Goal: Transaction & Acquisition: Purchase product/service

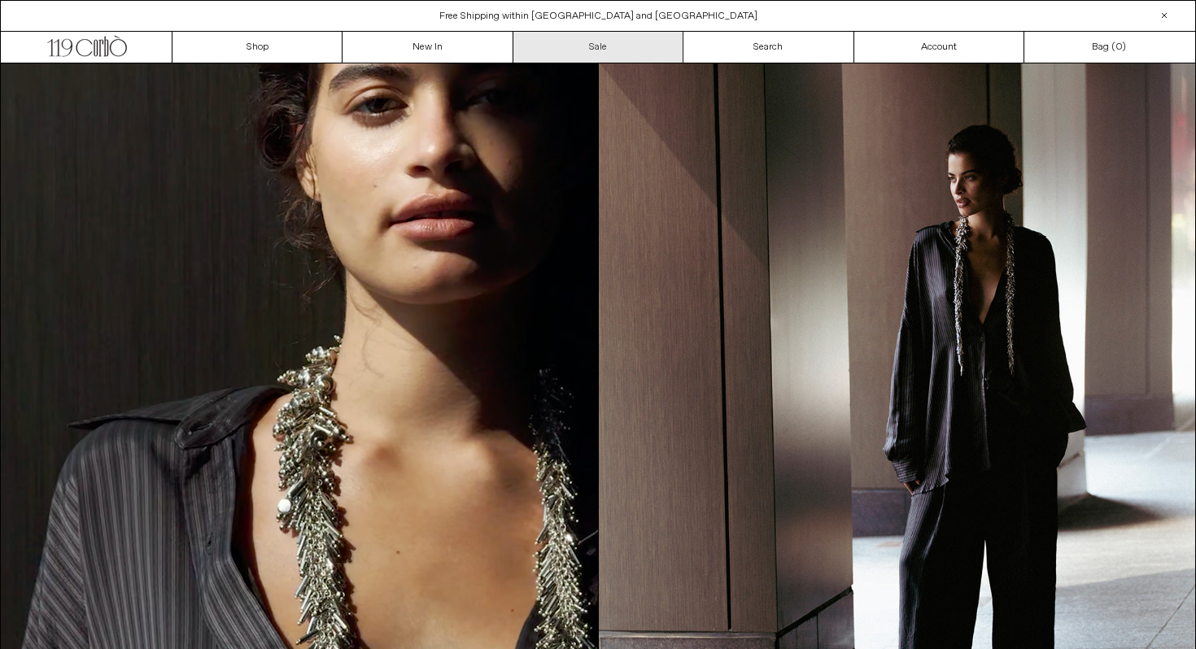
click at [652, 50] on link "Sale" at bounding box center [599, 47] width 170 height 31
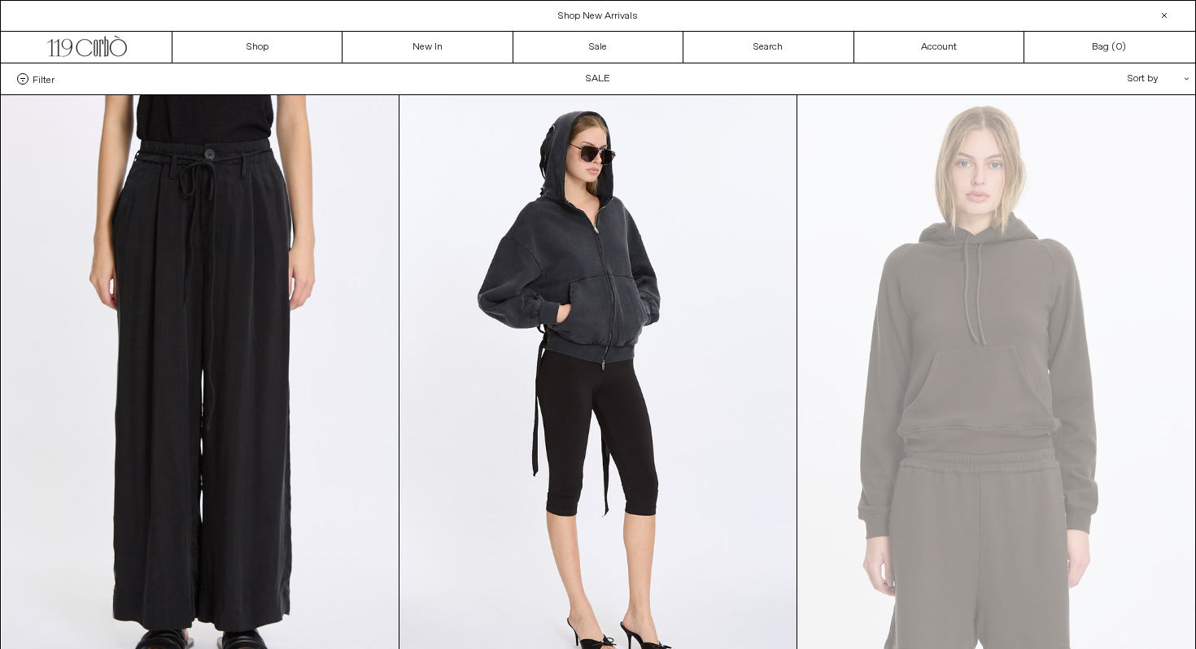
click at [1151, 69] on div "Sort by .cls-1{fill:#231f20}" at bounding box center [1106, 78] width 146 height 31
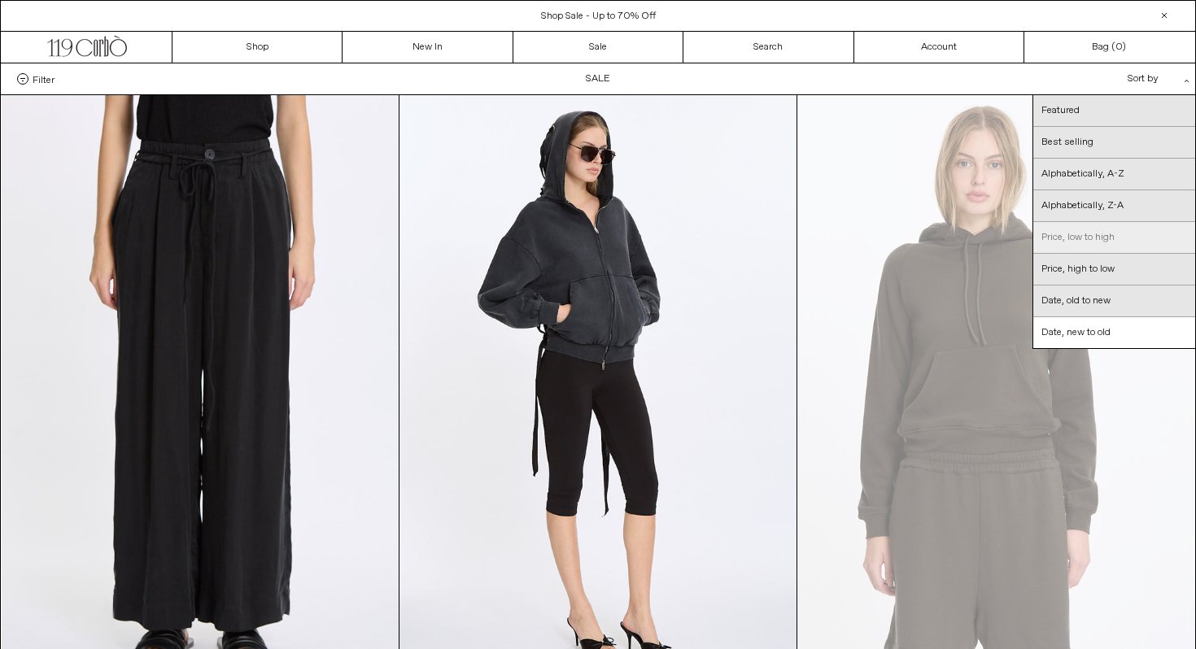
click at [1080, 243] on link "Price, low to high" at bounding box center [1115, 238] width 162 height 32
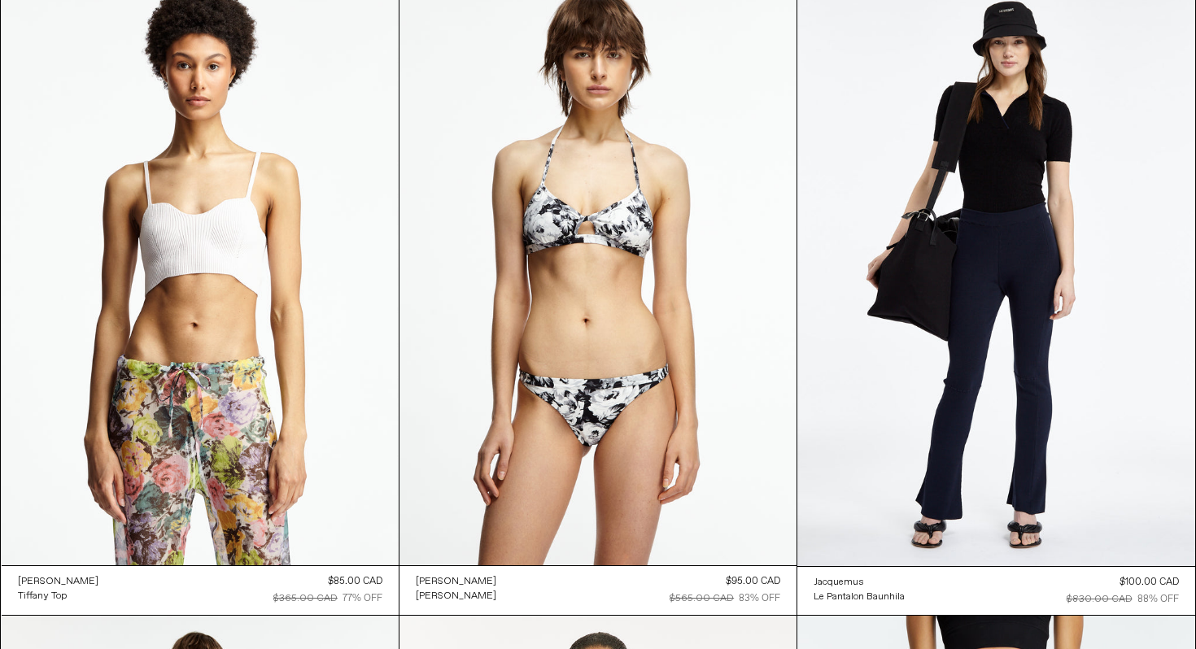
scroll to position [120, 0]
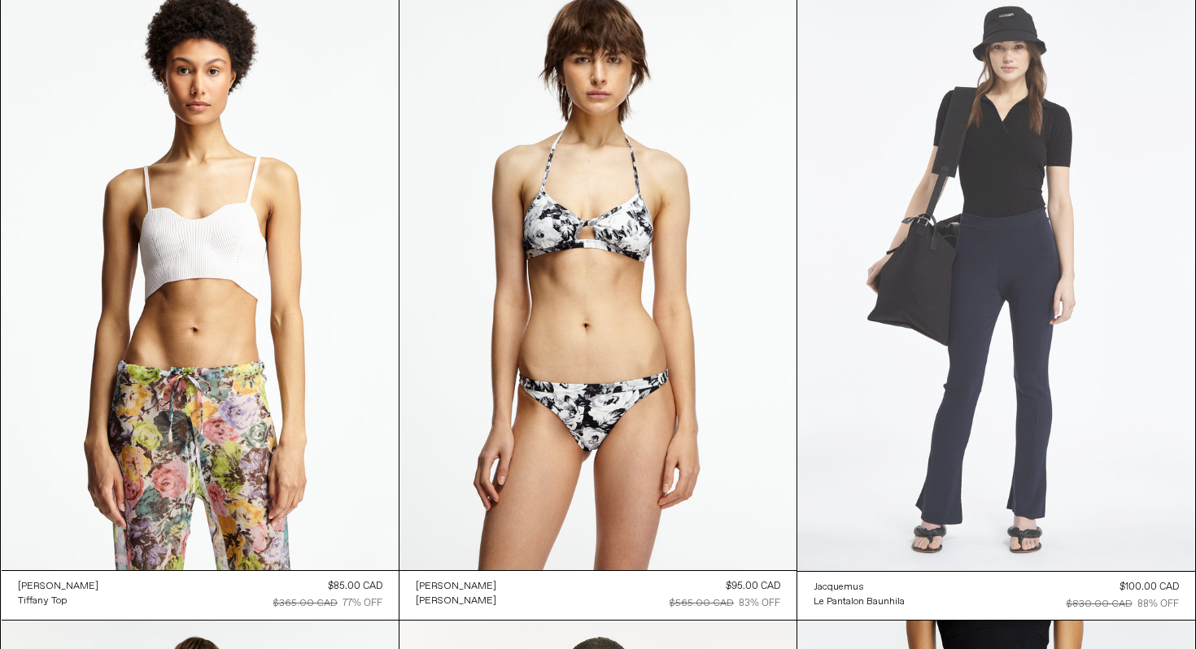
click at [1069, 431] on at bounding box center [996, 273] width 397 height 597
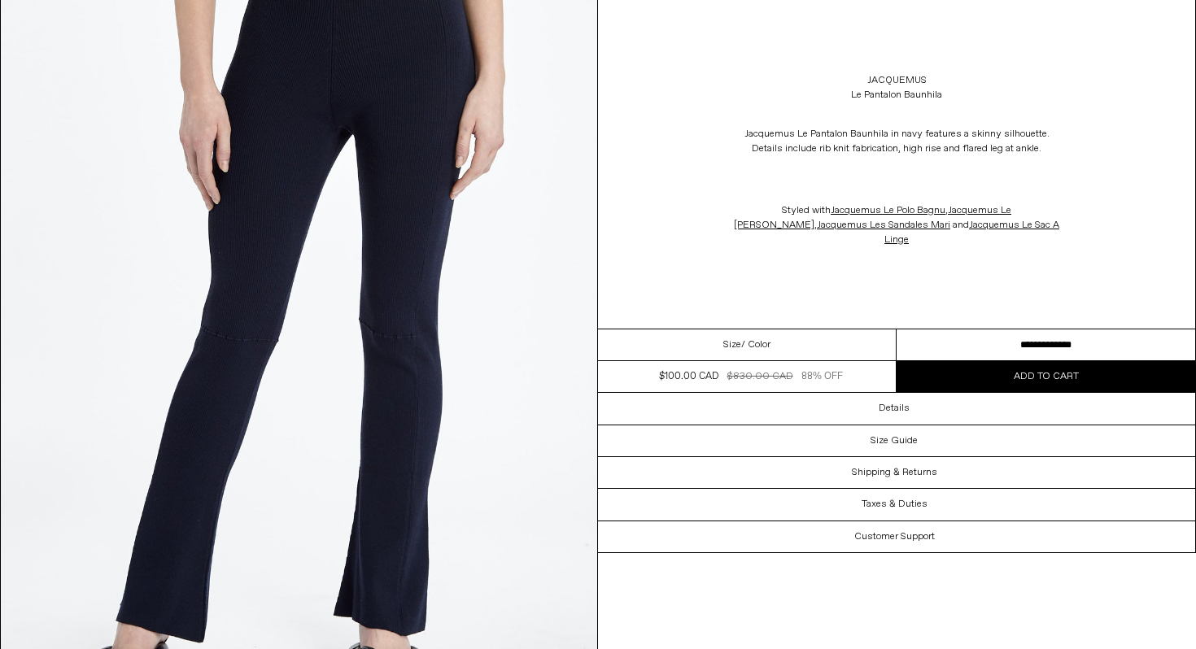
scroll to position [1208, 0]
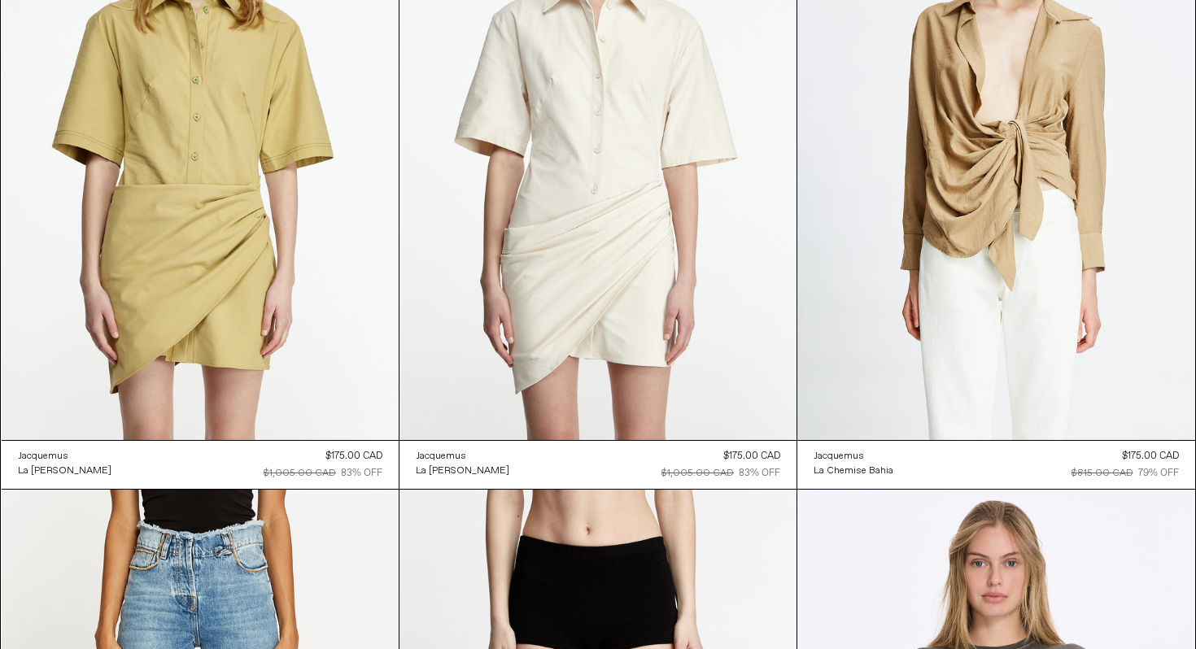
scroll to position [2856, 0]
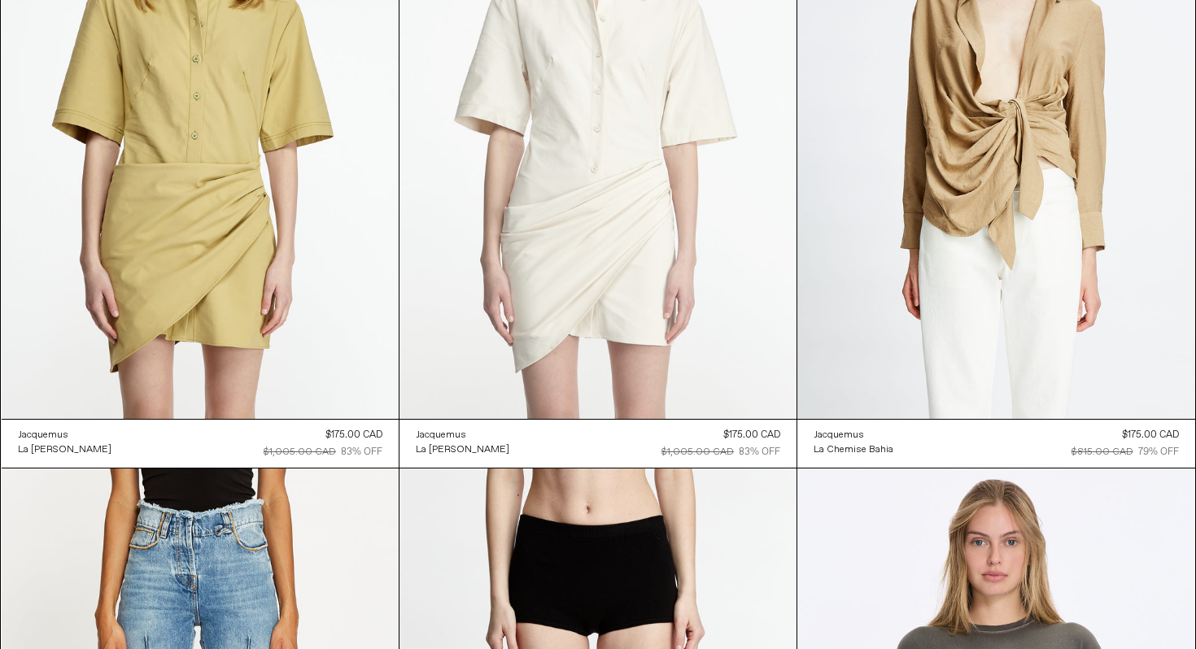
click at [579, 285] on at bounding box center [598, 121] width 397 height 596
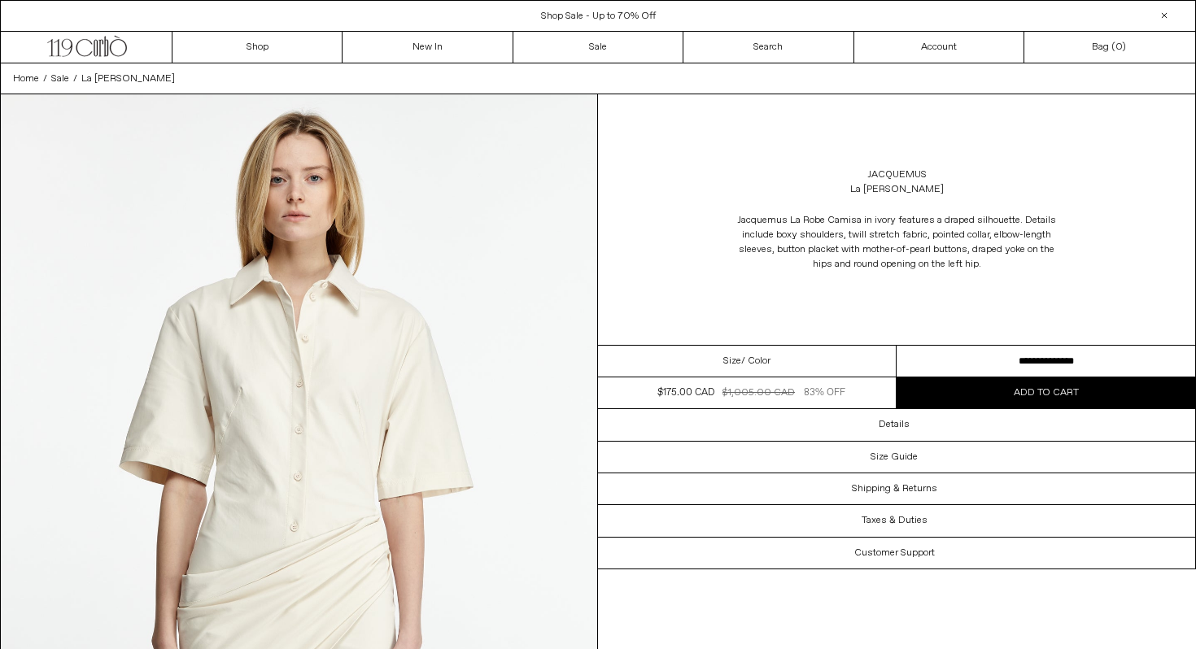
click at [973, 365] on select "**********" at bounding box center [1046, 362] width 299 height 32
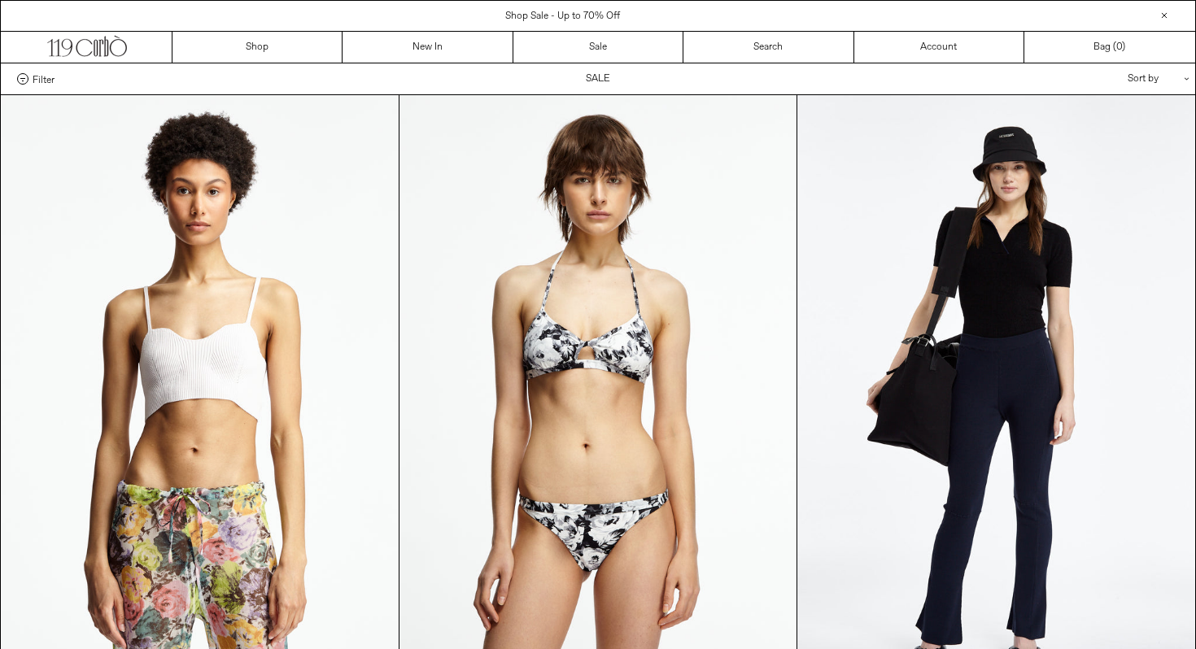
scroll to position [2856, 0]
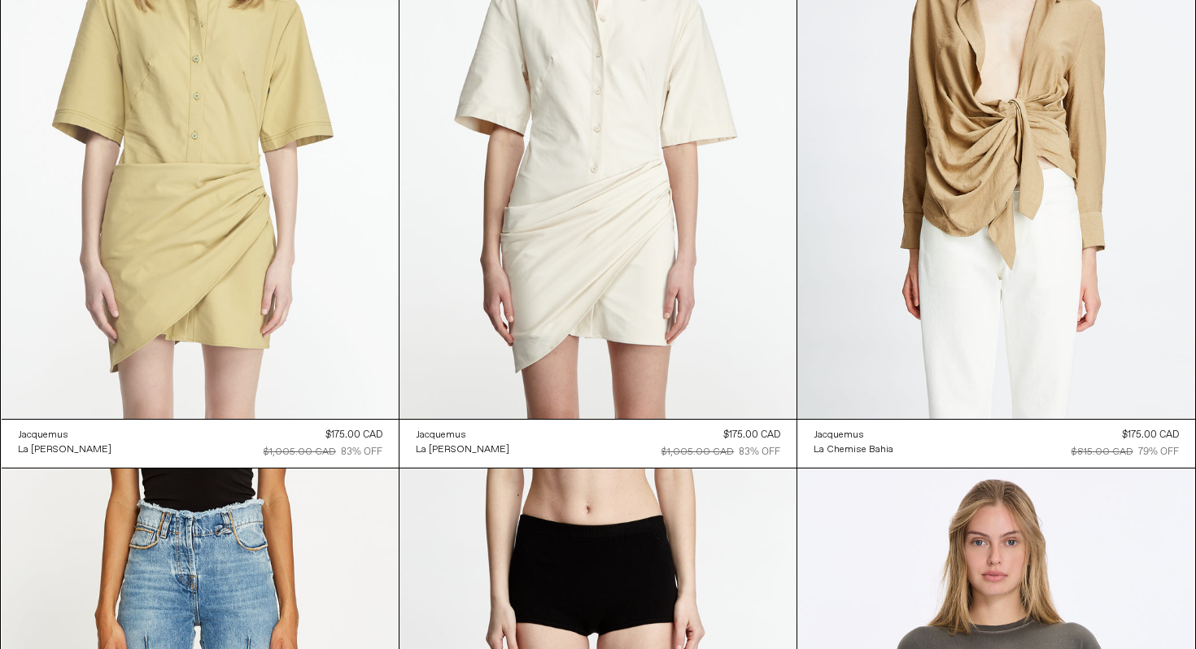
click at [167, 282] on at bounding box center [200, 121] width 397 height 596
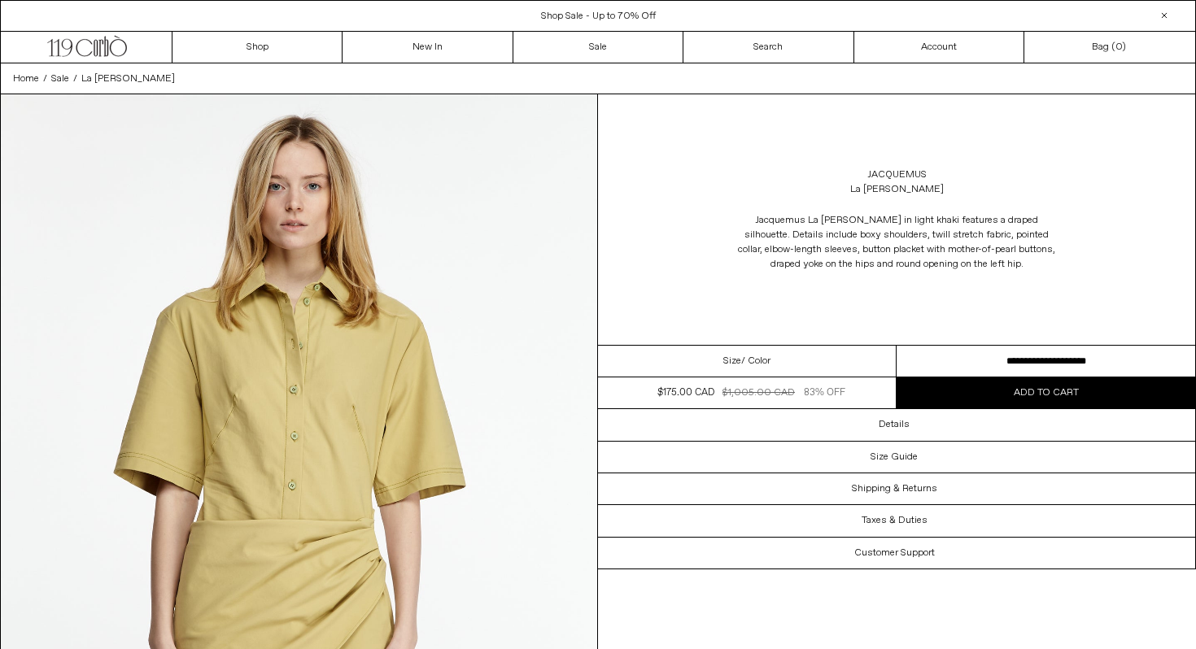
click at [947, 350] on select "**********" at bounding box center [1046, 362] width 299 height 32
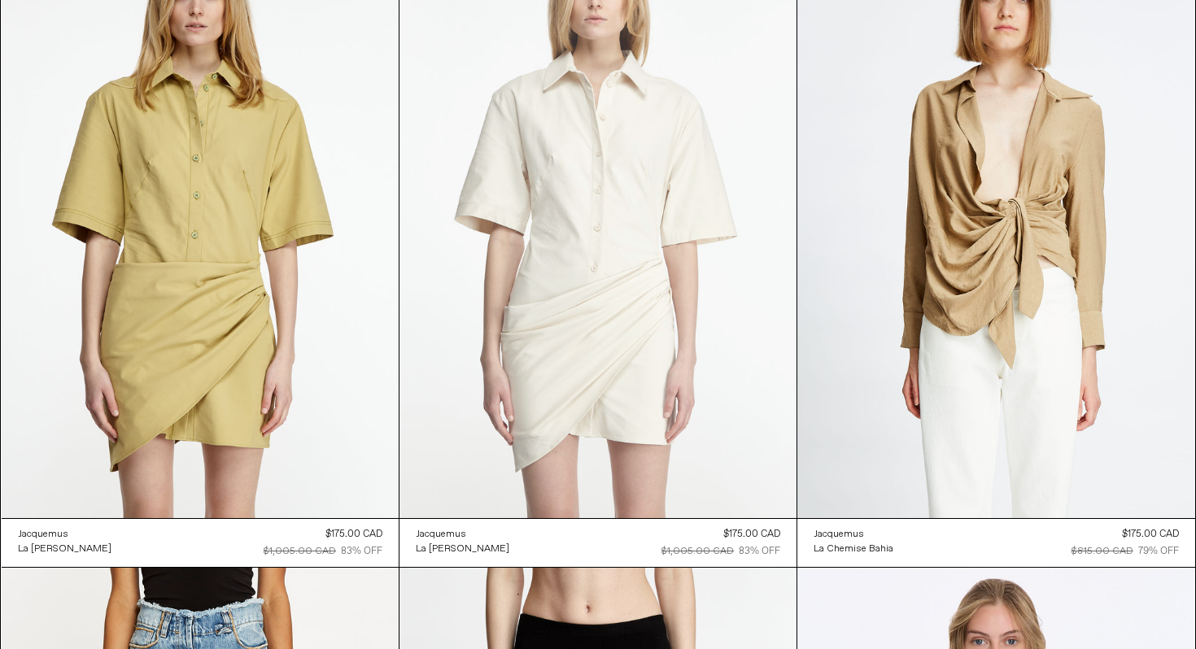
scroll to position [2753, 0]
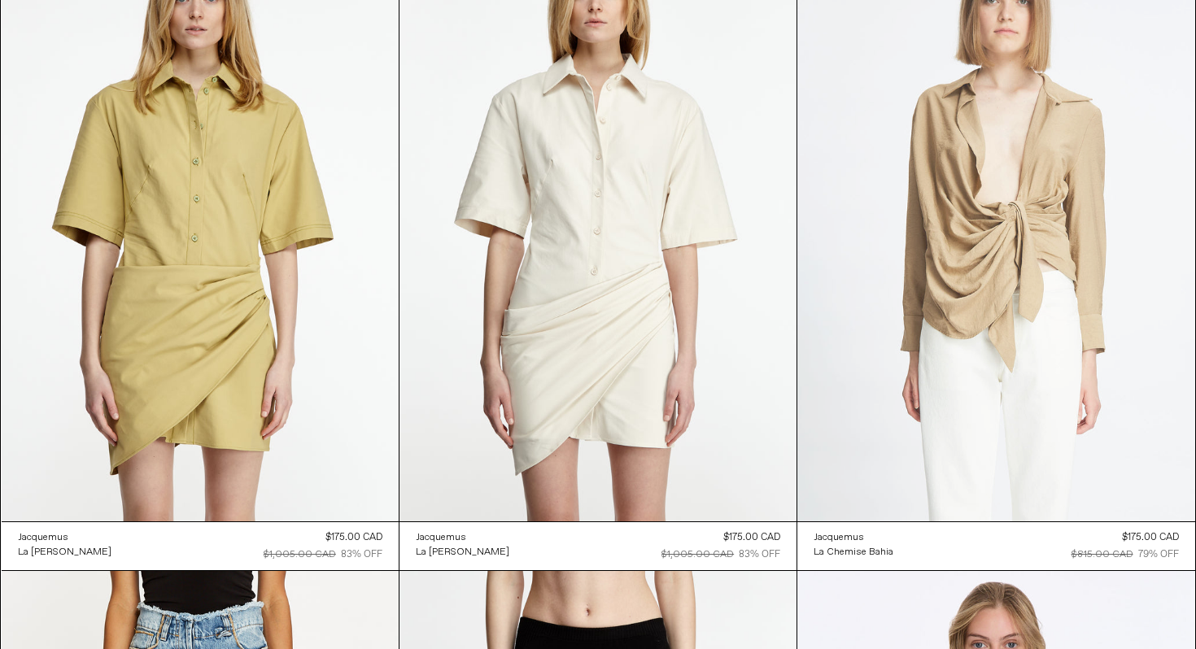
click at [958, 327] on at bounding box center [996, 223] width 397 height 597
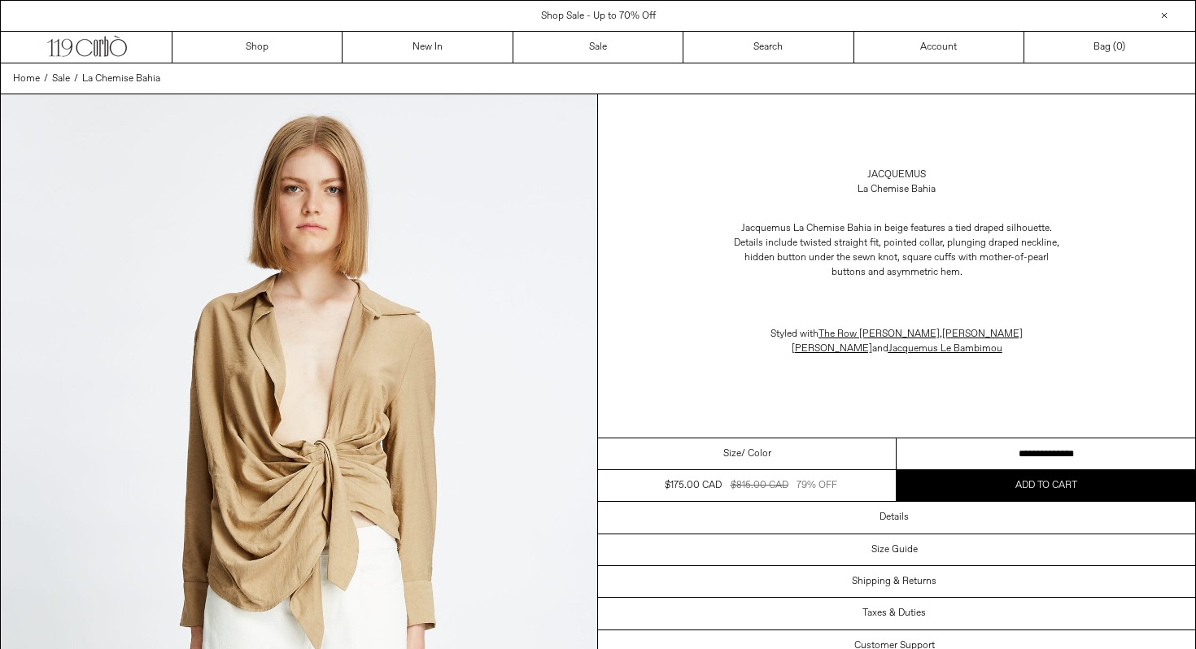
click at [938, 458] on select "**********" at bounding box center [1046, 455] width 299 height 32
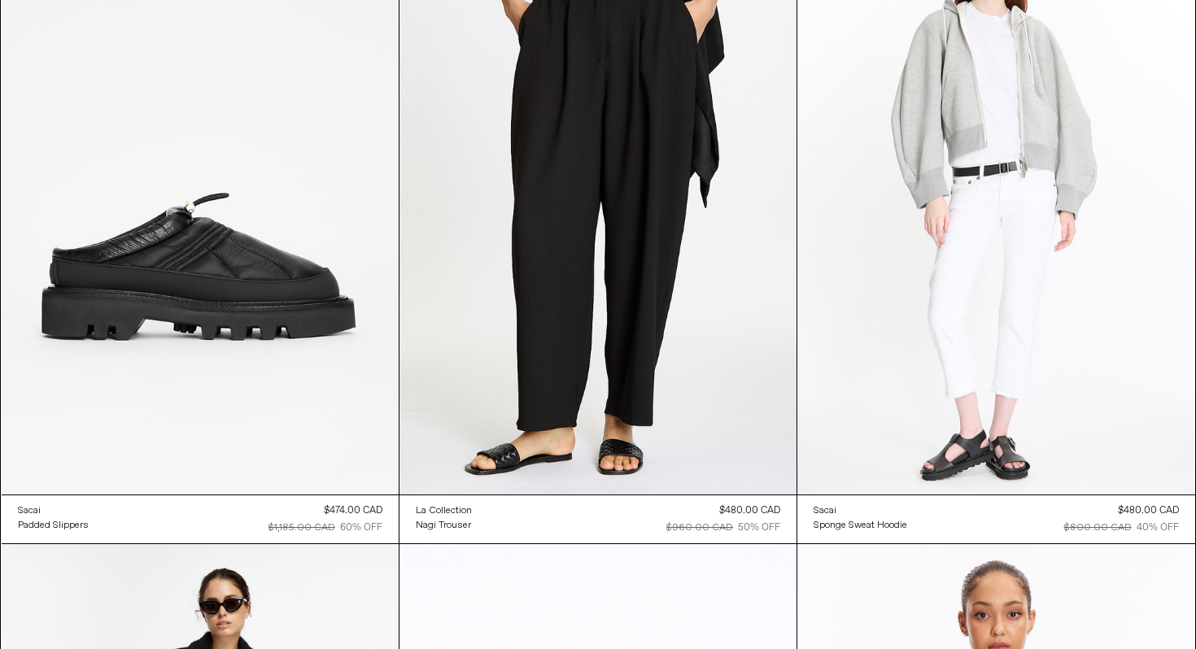
scroll to position [30547, 0]
